Goal: Check status

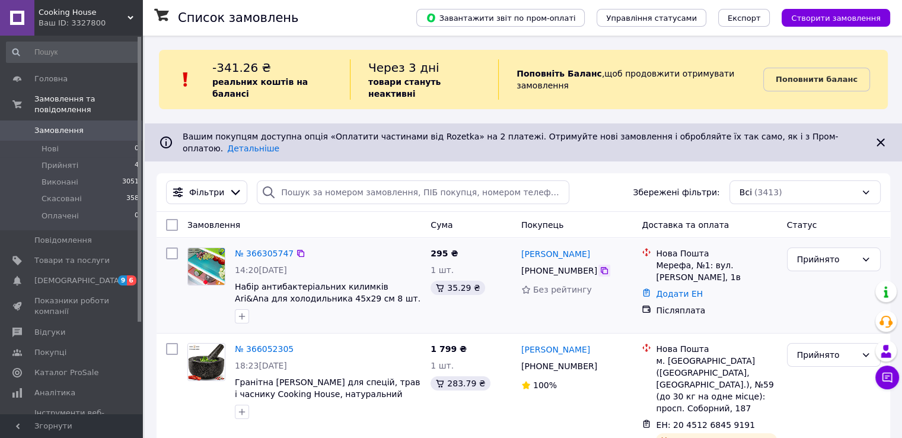
click at [600, 266] on icon at bounding box center [604, 270] width 9 height 9
drag, startPoint x: 234, startPoint y: 258, endPoint x: 424, endPoint y: 290, distance: 192.5
click at [424, 290] on div "№ 366305747 14:20[DATE] Набір антибактеріальних килимків Ari&Ana для холодильни…" at bounding box center [328, 285] width 196 height 85
copy div "Набір антибактеріальних килимків Ari&Ana для холодильника 45х29 см 8 шт. різнок…"
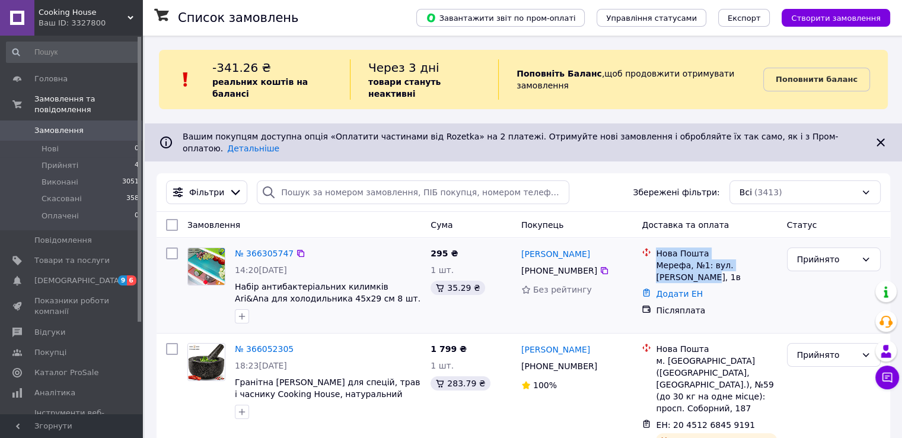
drag, startPoint x: 658, startPoint y: 232, endPoint x: 779, endPoint y: 248, distance: 122.1
click at [779, 248] on div "Нова Пошта Мерефа, №1: вул. [PERSON_NAME], 1в" at bounding box center [717, 265] width 126 height 36
copy div "Нова Пошта Мерефа, №1: вул. [PERSON_NAME], 1в"
drag, startPoint x: 515, startPoint y: 229, endPoint x: 618, endPoint y: 229, distance: 102.6
click at [618, 243] on div "№ 366305747 14:20[DATE] Набір антибактеріальних килимків Ari&Ana для холодильни…" at bounding box center [523, 285] width 724 height 85
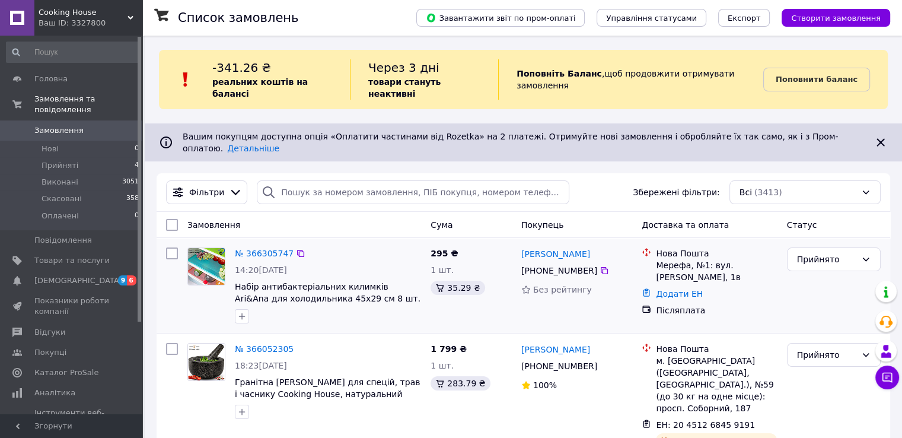
click at [618, 246] on div "[PERSON_NAME]" at bounding box center [577, 253] width 114 height 15
drag, startPoint x: 618, startPoint y: 229, endPoint x: 537, endPoint y: 222, distance: 80.4
click at [537, 243] on div "[PERSON_NAME] [PHONE_NUMBER] Без рейтингу" at bounding box center [577, 285] width 121 height 85
copy link "[PERSON_NAME]"
